Goal: Task Accomplishment & Management: Manage account settings

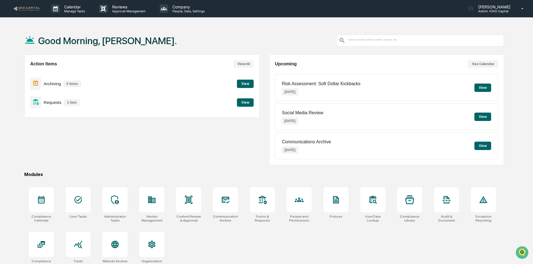
click at [244, 82] on button "View" at bounding box center [245, 84] width 17 height 8
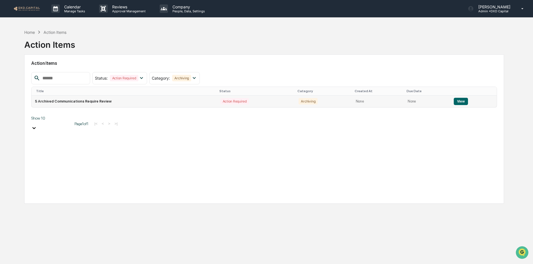
click at [464, 101] on button "View" at bounding box center [461, 101] width 14 height 7
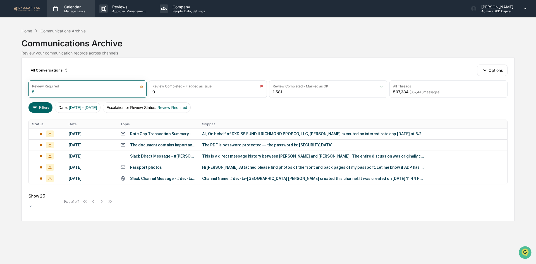
click at [62, 7] on p "Calendar" at bounding box center [74, 6] width 28 height 5
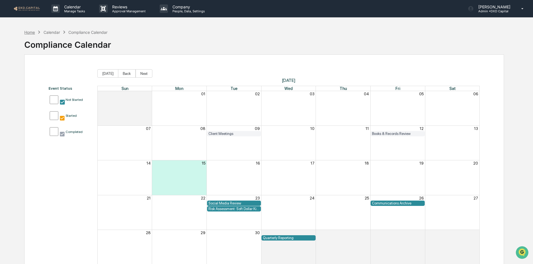
click at [27, 32] on div "Home" at bounding box center [29, 32] width 11 height 5
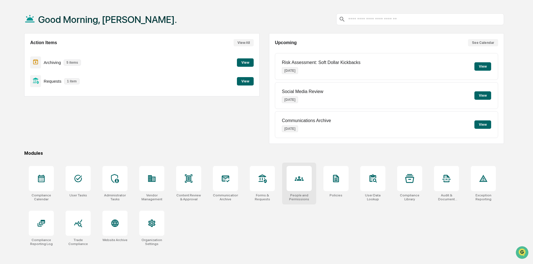
scroll to position [27, 0]
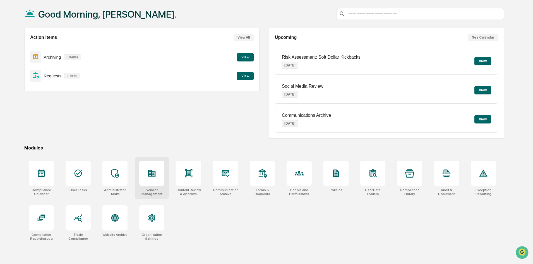
click at [159, 177] on div at bounding box center [151, 172] width 25 height 25
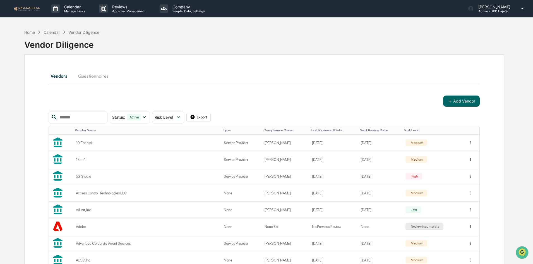
click at [311, 130] on div "Last Reviewed Date" at bounding box center [333, 130] width 44 height 4
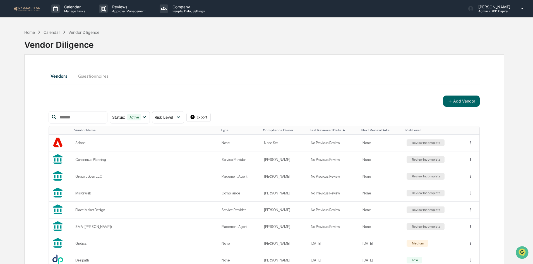
click at [310, 129] on div "Last Reviewed Date ▲" at bounding box center [333, 130] width 47 height 4
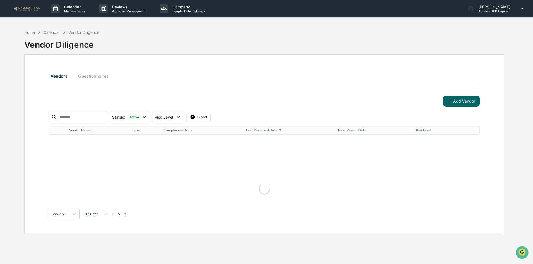
click at [26, 30] on div "Home" at bounding box center [29, 32] width 11 height 5
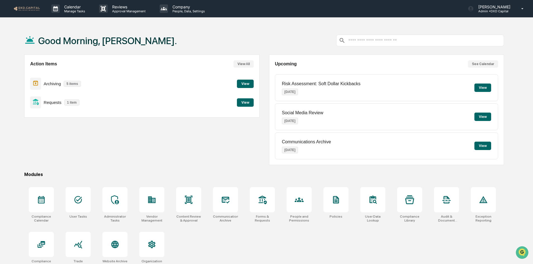
click at [242, 81] on button "View" at bounding box center [245, 84] width 17 height 8
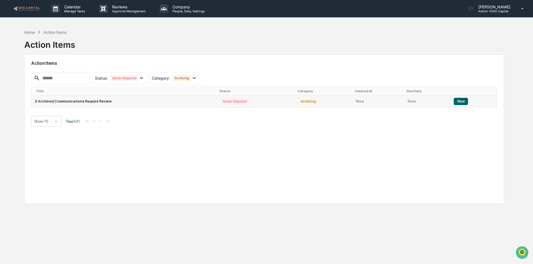
click at [459, 101] on button "View" at bounding box center [461, 101] width 14 height 7
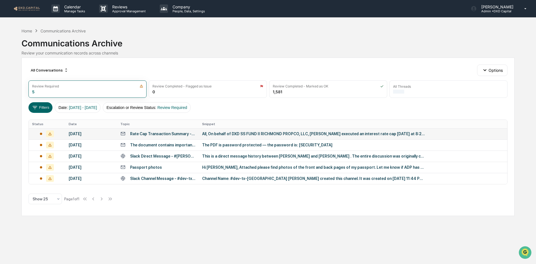
click at [253, 132] on div "All, On behalf of DXD SS FUND II RICHMOND PROPCO, LLC, [PERSON_NAME] executed a…" at bounding box center [313, 133] width 223 height 4
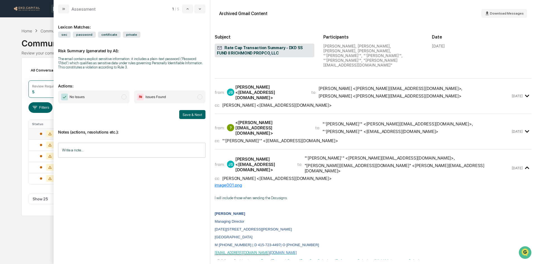
scroll to position [28, 0]
click at [115, 99] on span "No Issues" at bounding box center [93, 96] width 71 height 13
click at [104, 148] on input "Write a note..." at bounding box center [131, 150] width 147 height 15
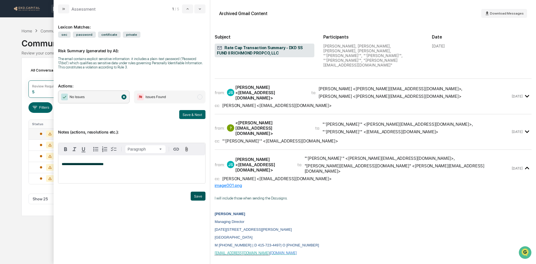
click at [194, 194] on button "Save" at bounding box center [198, 195] width 15 height 9
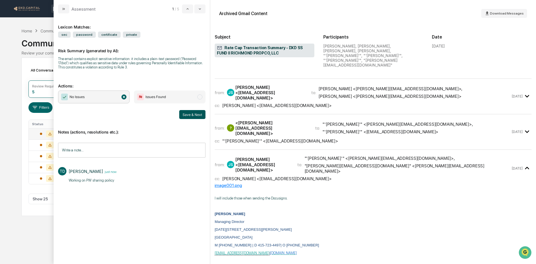
click at [191, 113] on button "Save & Next" at bounding box center [192, 114] width 26 height 9
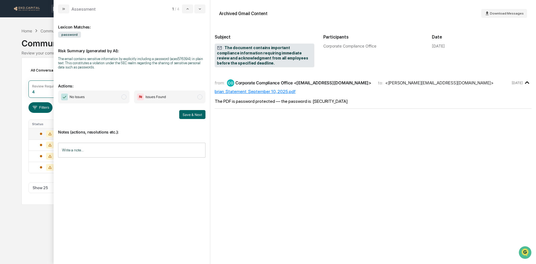
click at [108, 97] on span "No Issues" at bounding box center [93, 96] width 71 height 13
click at [124, 148] on input "Write a note..." at bounding box center [131, 150] width 147 height 15
click at [194, 193] on button "Save" at bounding box center [198, 195] width 15 height 9
click at [191, 115] on button "Save & Next" at bounding box center [192, 114] width 26 height 9
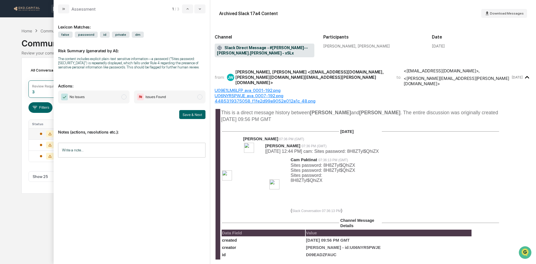
click at [97, 97] on span "No Issues" at bounding box center [93, 96] width 71 height 13
click at [192, 113] on button "Save & Next" at bounding box center [192, 114] width 26 height 9
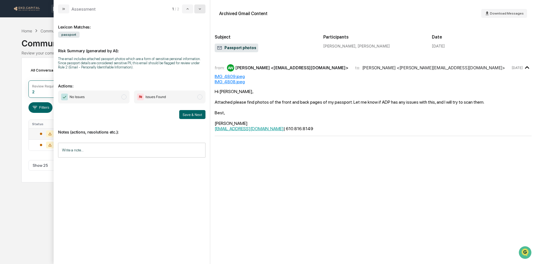
click at [200, 11] on button "modal" at bounding box center [199, 8] width 11 height 9
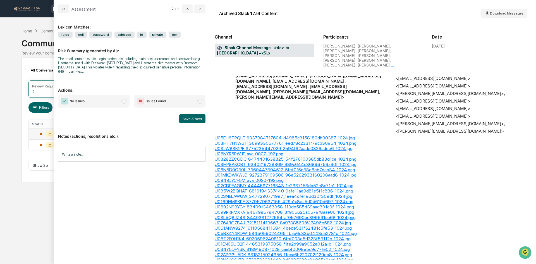
scroll to position [142, 0]
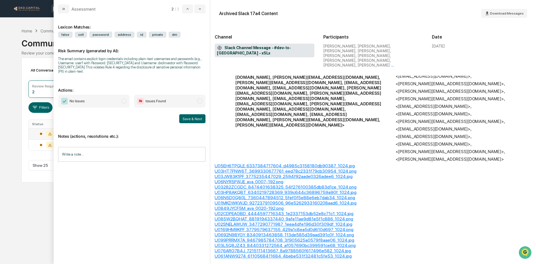
click at [114, 97] on span "No Issues" at bounding box center [93, 101] width 71 height 13
click at [203, 119] on button "Save & Next" at bounding box center [192, 118] width 26 height 9
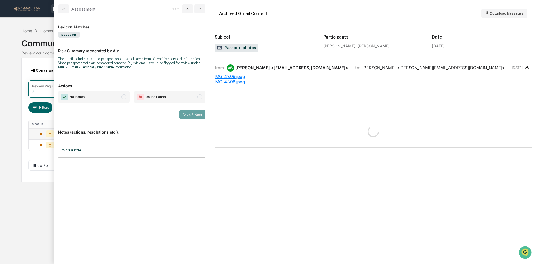
click at [63, 11] on icon "modal" at bounding box center [63, 9] width 4 height 4
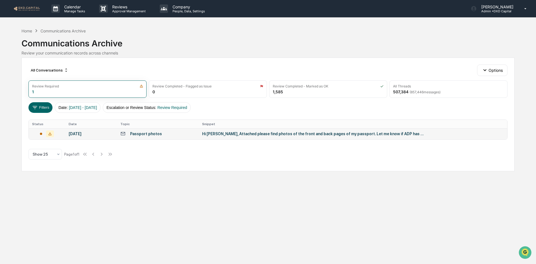
click at [21, 9] on img at bounding box center [26, 8] width 27 height 5
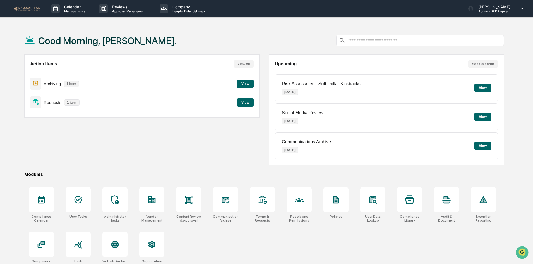
click at [248, 102] on button "View" at bounding box center [245, 102] width 17 height 8
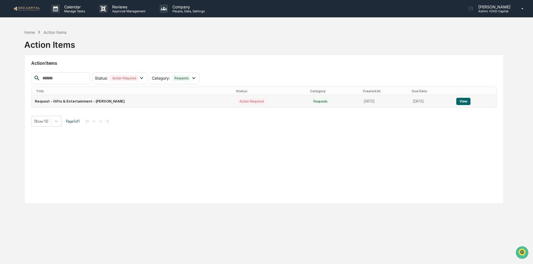
click at [469, 100] on button "View" at bounding box center [463, 101] width 14 height 7
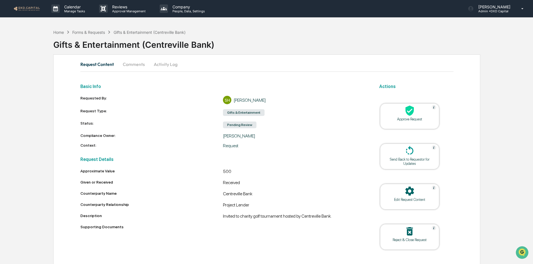
click at [34, 7] on img at bounding box center [26, 8] width 27 height 5
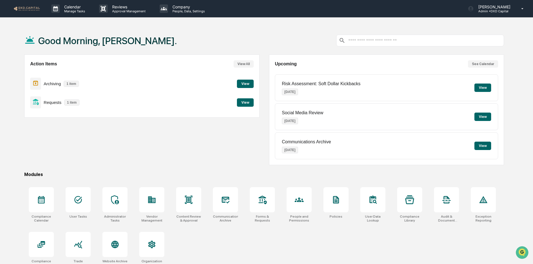
click at [247, 101] on button "View" at bounding box center [245, 102] width 17 height 8
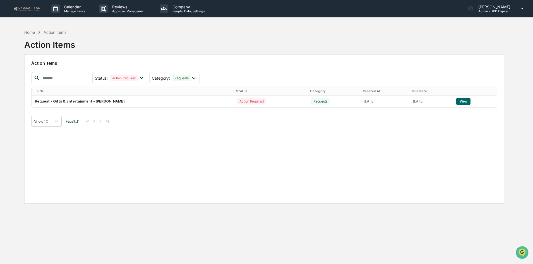
click at [469, 98] on button "View" at bounding box center [463, 101] width 14 height 7
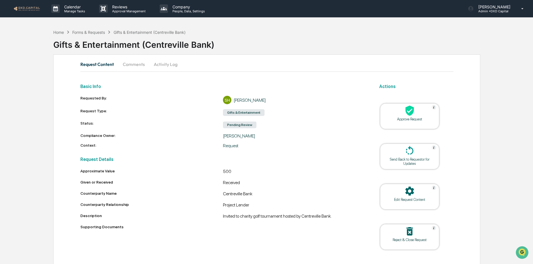
click at [131, 66] on button "Comments" at bounding box center [133, 63] width 31 height 13
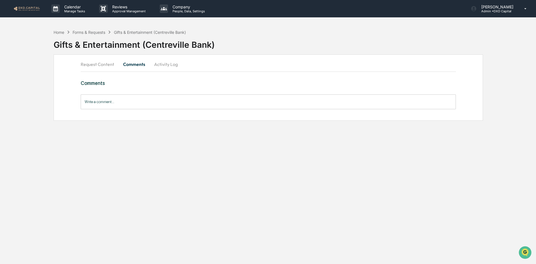
click at [158, 100] on input "Write a comment..." at bounding box center [268, 101] width 375 height 15
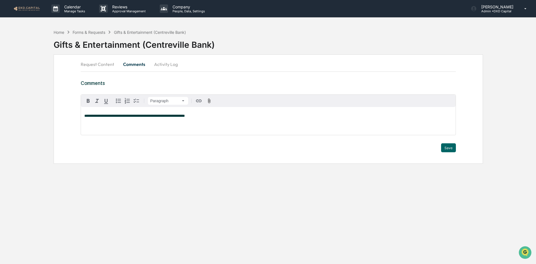
click at [244, 119] on div "**********" at bounding box center [268, 121] width 374 height 28
click at [445, 146] on button "Save" at bounding box center [448, 147] width 15 height 9
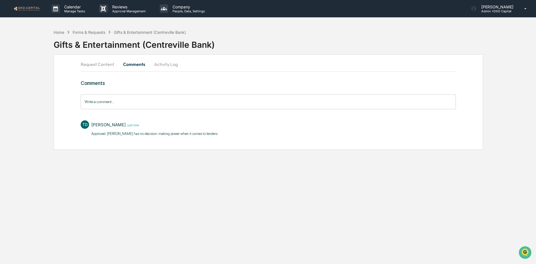
click at [95, 57] on button "Request Content" at bounding box center [100, 63] width 38 height 13
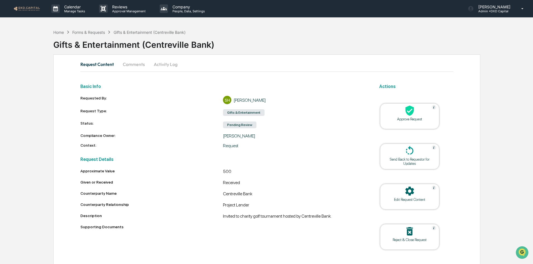
click at [412, 115] on icon at bounding box center [409, 110] width 11 height 11
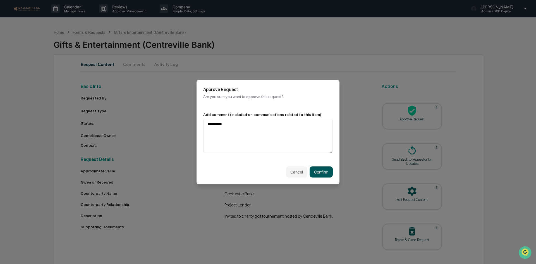
type textarea "*********"
click at [315, 168] on button "Confirm" at bounding box center [320, 171] width 23 height 11
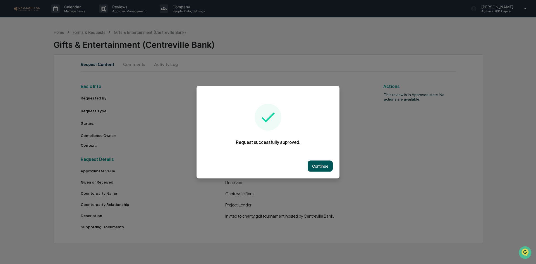
click at [317, 163] on button "Continue" at bounding box center [320, 165] width 25 height 11
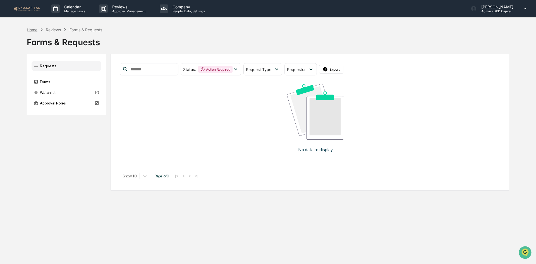
click at [31, 28] on div "Home" at bounding box center [32, 29] width 11 height 5
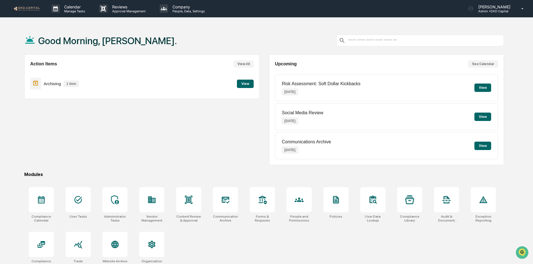
click at [241, 84] on button "View" at bounding box center [245, 84] width 17 height 8
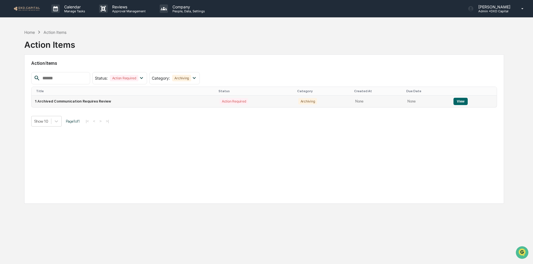
click at [454, 101] on button "View" at bounding box center [460, 101] width 14 height 7
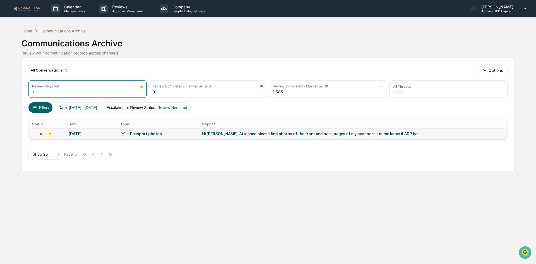
click at [243, 131] on td "Hi [PERSON_NAME], Attached please find photos of the front and back pages of my…" at bounding box center [353, 133] width 308 height 11
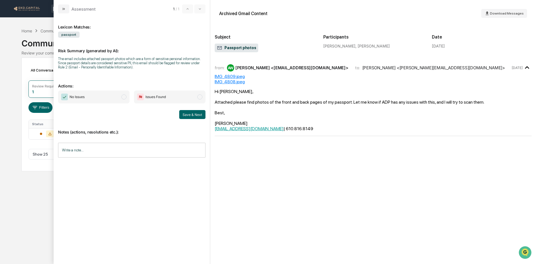
drag, startPoint x: 61, startPoint y: 9, endPoint x: 26, endPoint y: 8, distance: 34.6
click at [61, 9] on button "modal" at bounding box center [63, 8] width 11 height 9
click at [26, 8] on img at bounding box center [26, 8] width 27 height 5
